Goal: Information Seeking & Learning: Find specific page/section

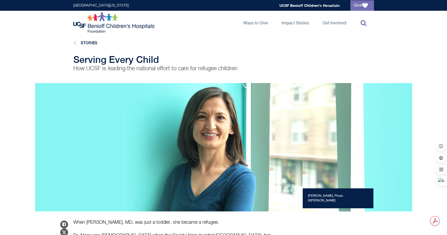
click at [363, 22] on icon at bounding box center [364, 23] width 6 height 6
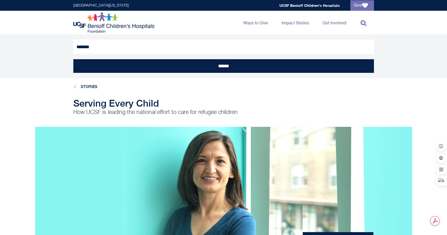
type input "*******"
click at [73, 59] on input "******" at bounding box center [223, 66] width 301 height 14
